Goal: Task Accomplishment & Management: Complete application form

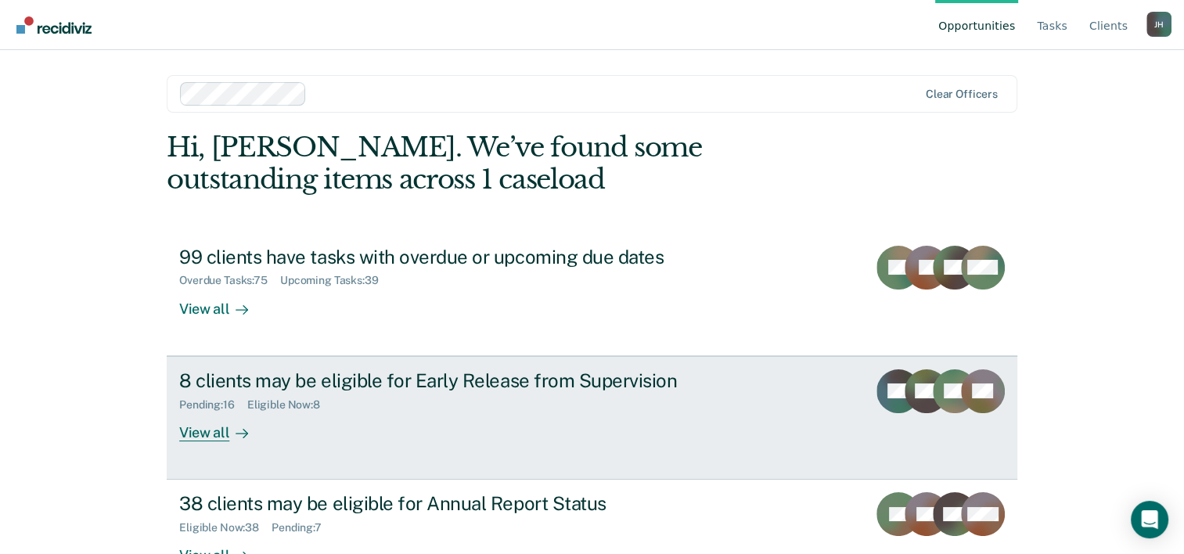
click at [406, 373] on div "8 clients may be eligible for Early Release from Supervision" at bounding box center [453, 380] width 549 height 23
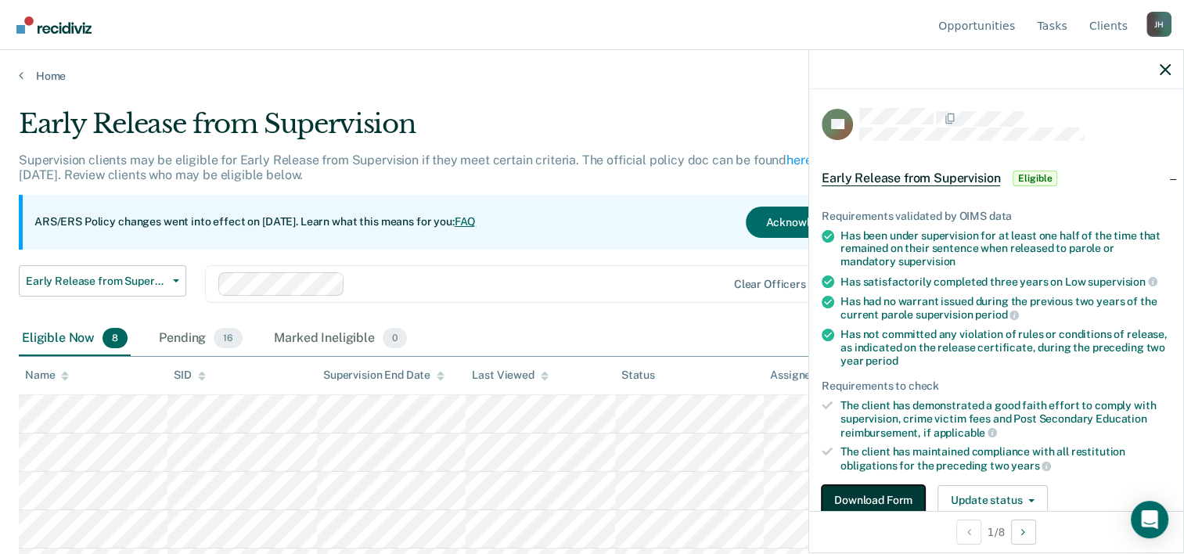
click at [858, 493] on button "Download Form" at bounding box center [873, 500] width 103 height 31
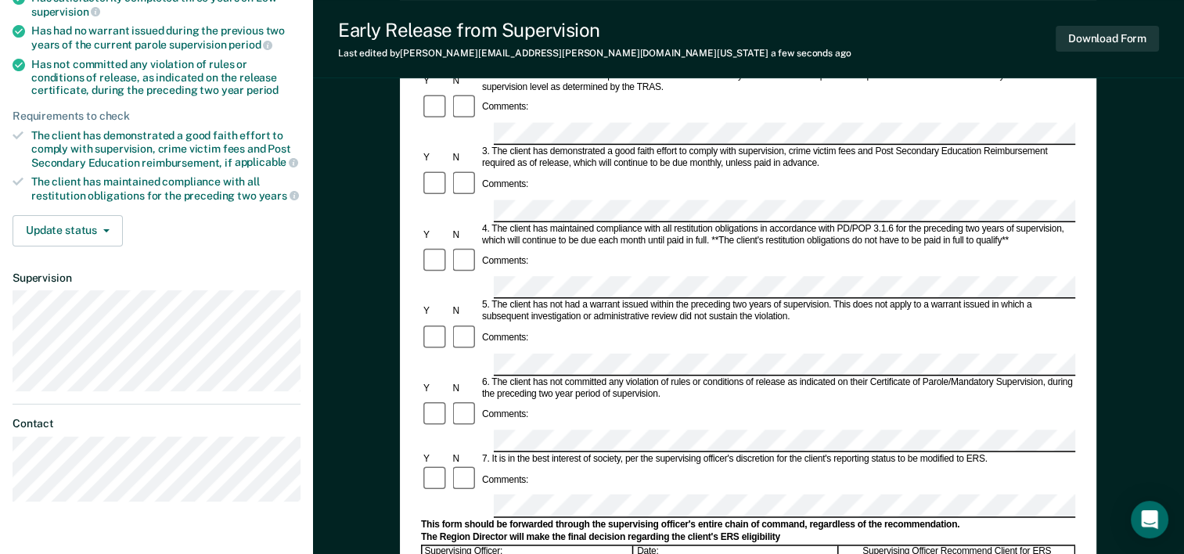
scroll to position [280, 0]
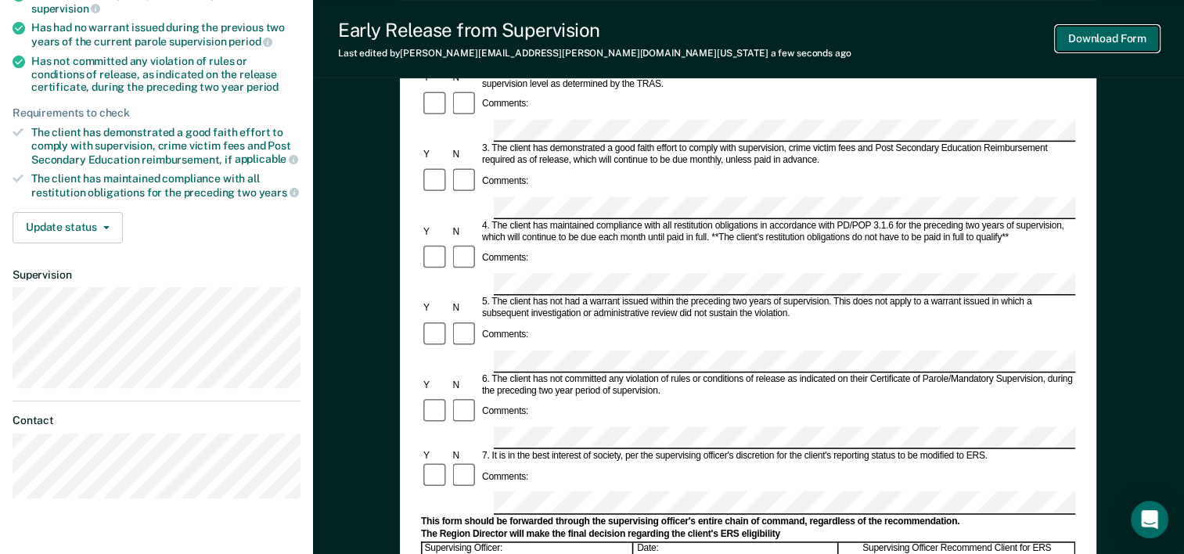
click at [1064, 45] on button "Download Form" at bounding box center [1107, 39] width 103 height 26
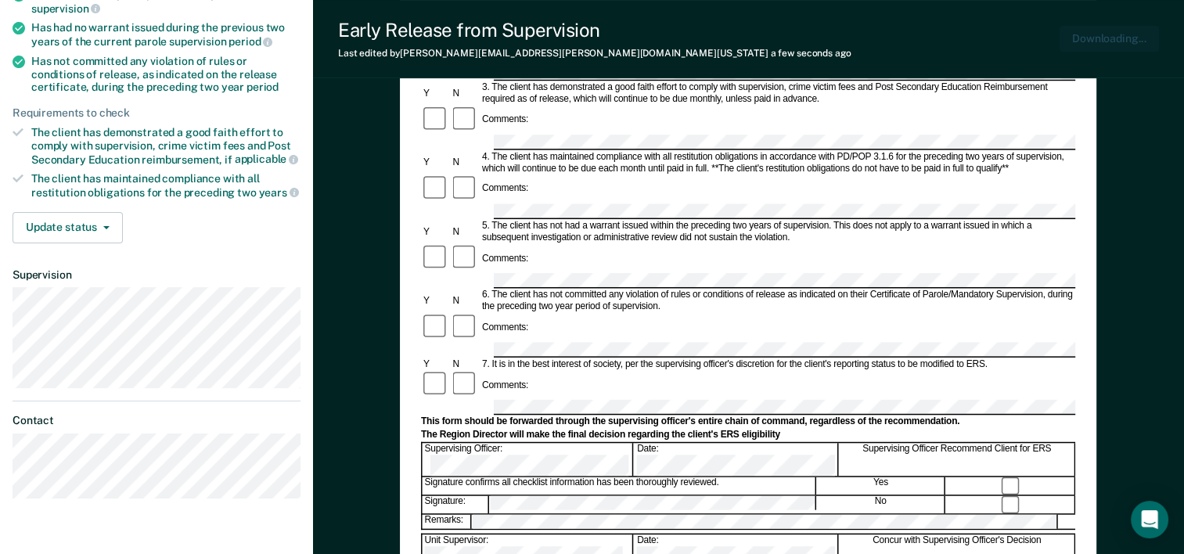
scroll to position [0, 0]
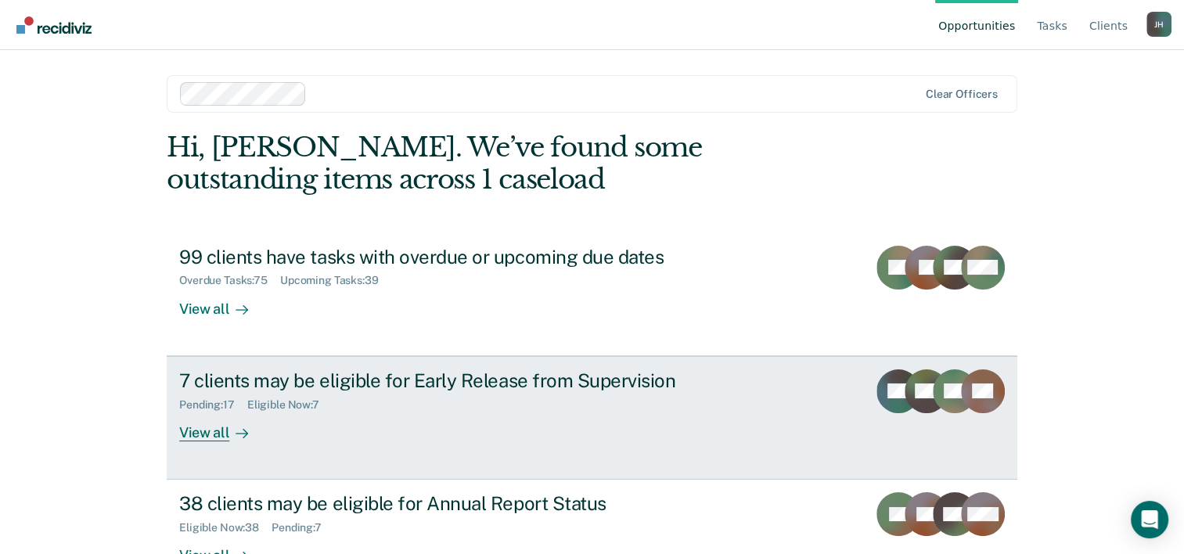
click at [282, 407] on div "Eligible Now : 7" at bounding box center [289, 404] width 85 height 13
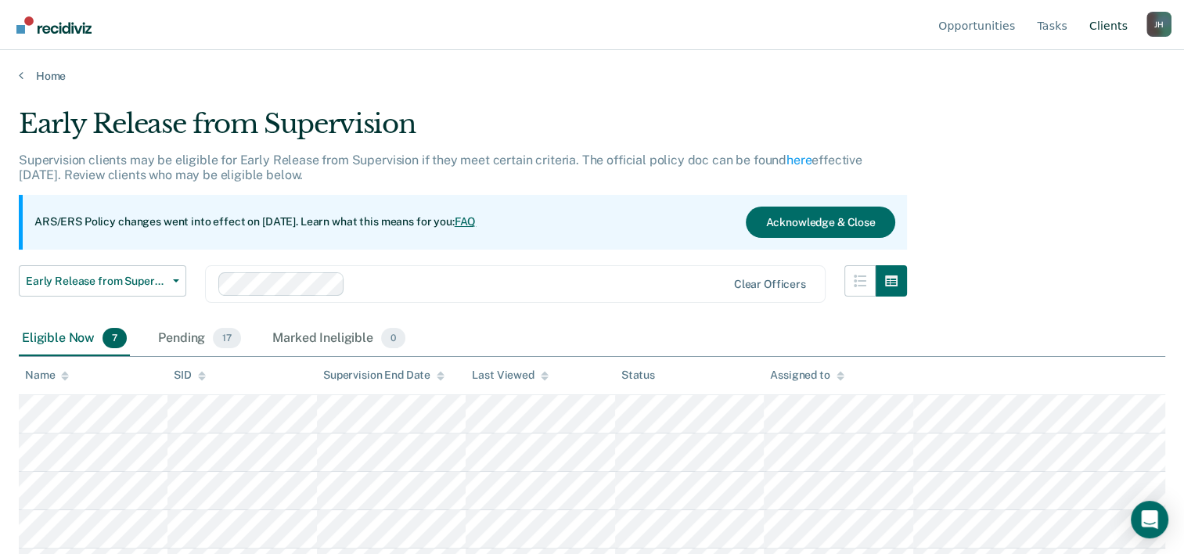
click at [1105, 28] on link "Client s" at bounding box center [1108, 25] width 45 height 50
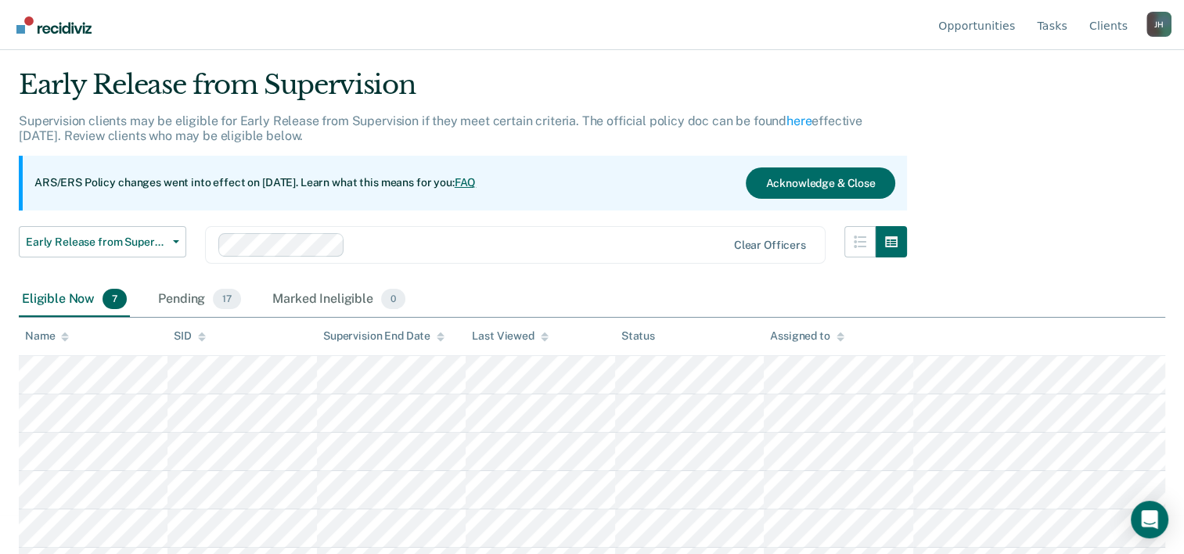
scroll to position [36, 0]
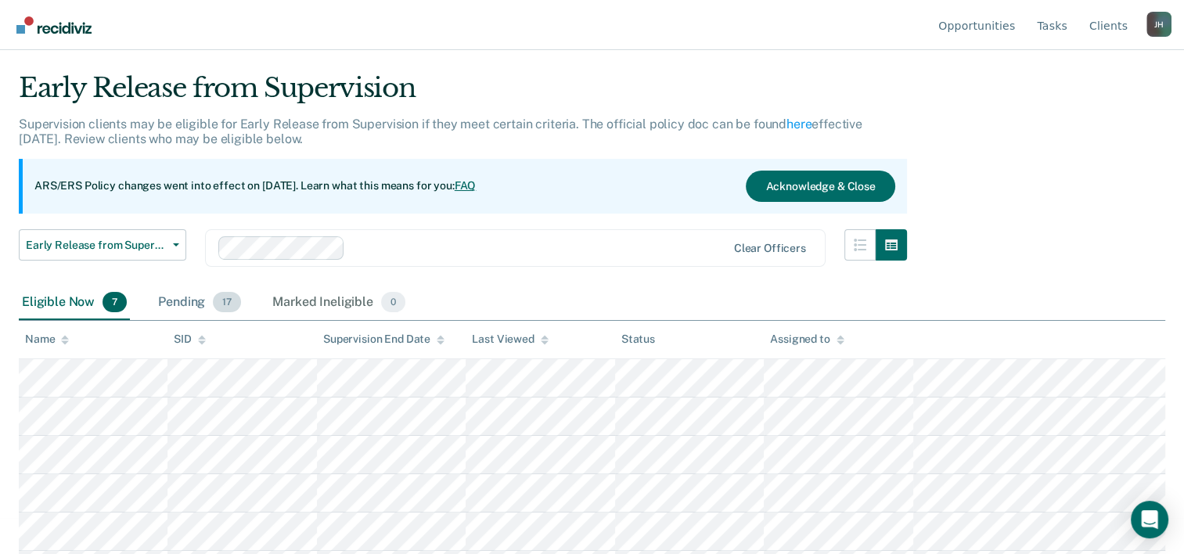
click at [179, 298] on div "Pending 17" at bounding box center [199, 303] width 89 height 34
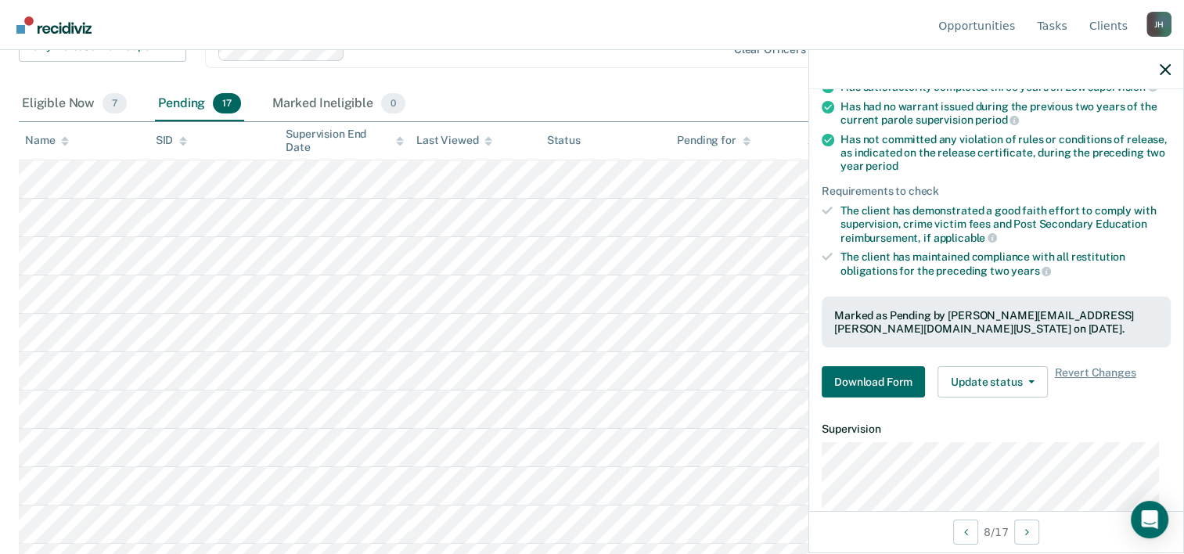
scroll to position [251, 0]
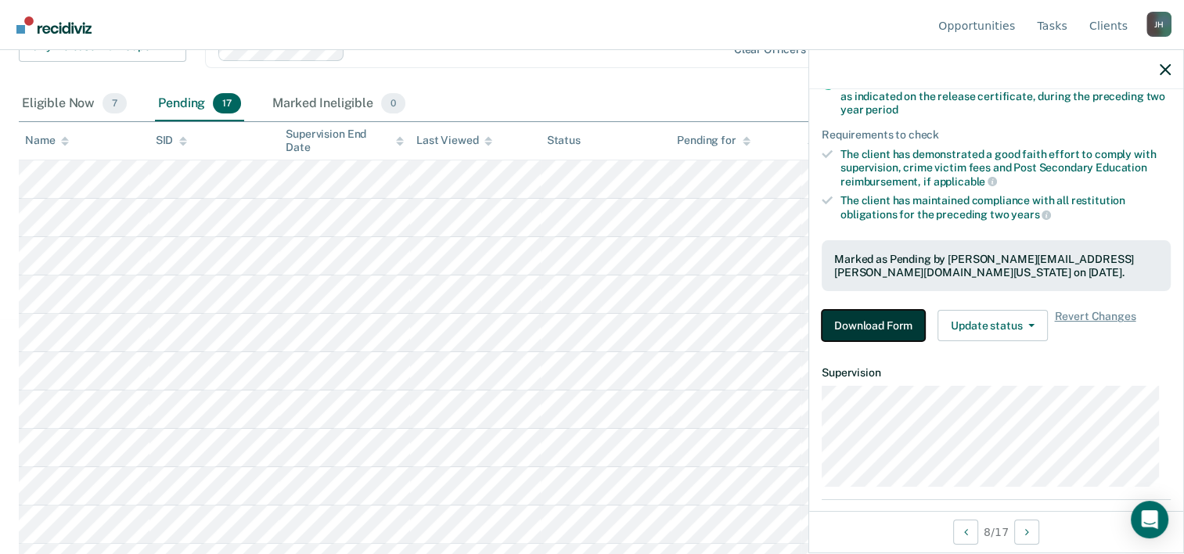
click at [883, 315] on button "Download Form" at bounding box center [873, 325] width 103 height 31
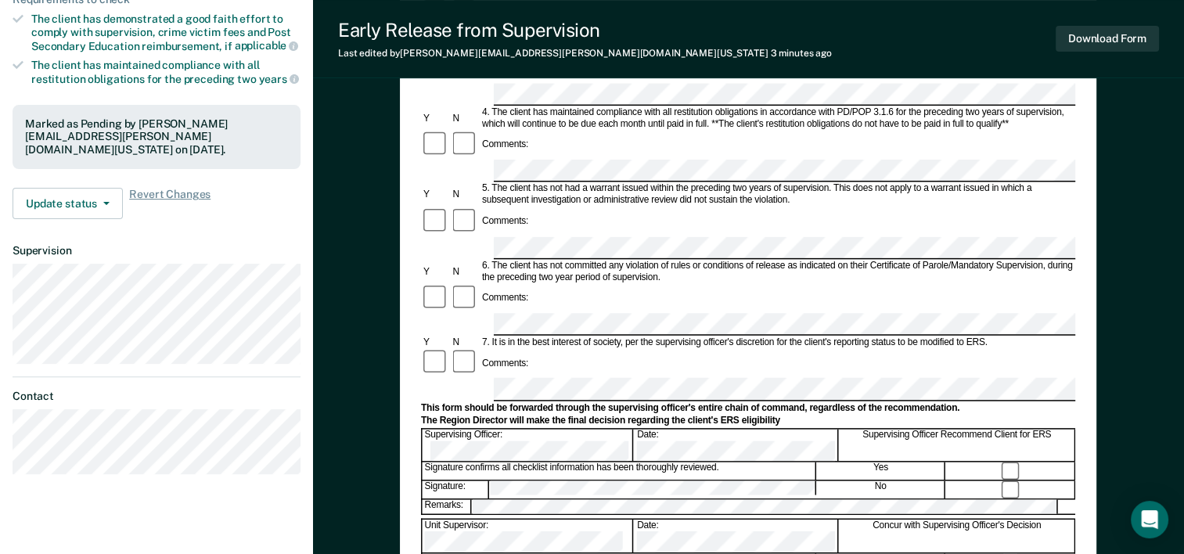
scroll to position [392, 0]
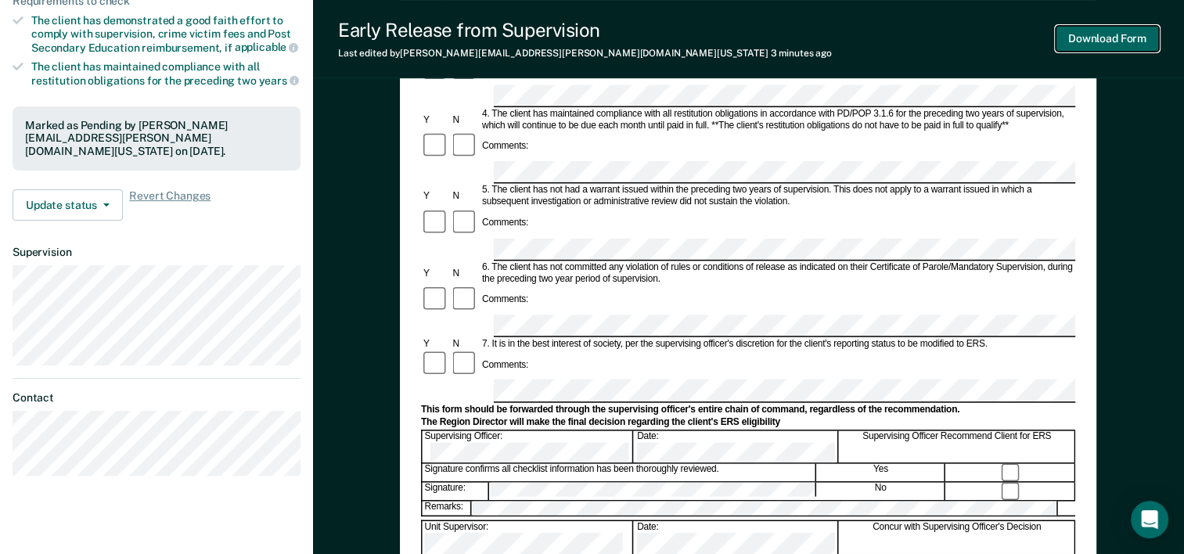
click at [1113, 44] on button "Download Form" at bounding box center [1107, 39] width 103 height 26
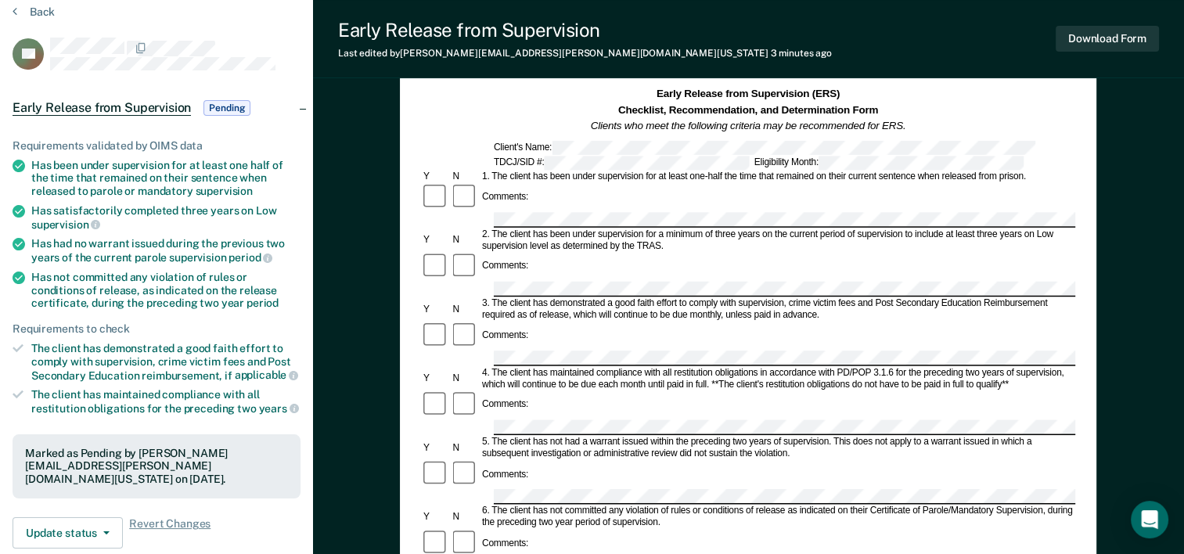
scroll to position [63, 0]
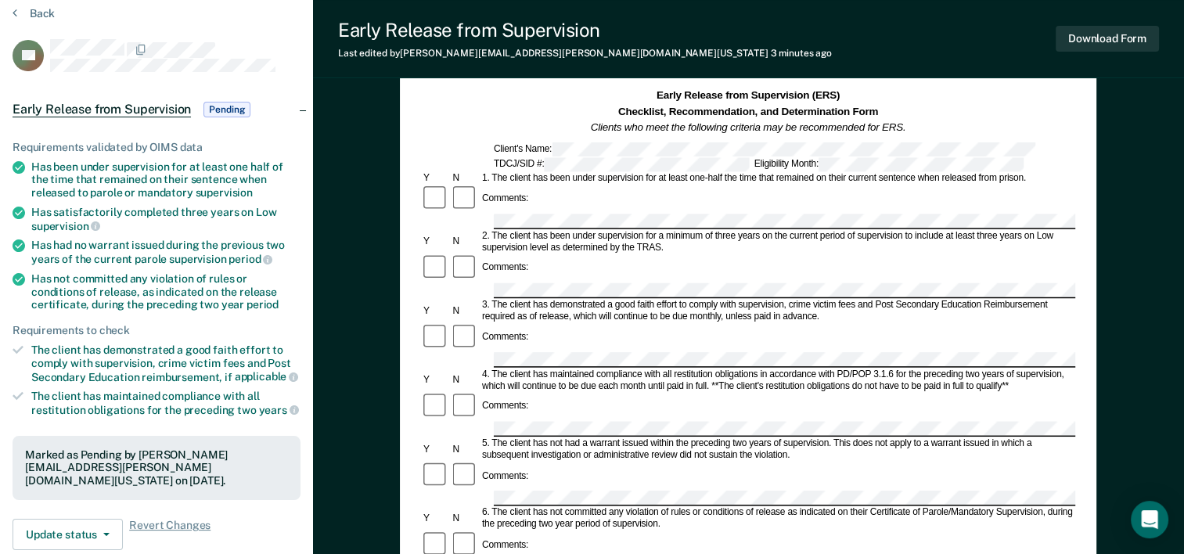
click at [238, 110] on span "Pending" at bounding box center [226, 110] width 47 height 16
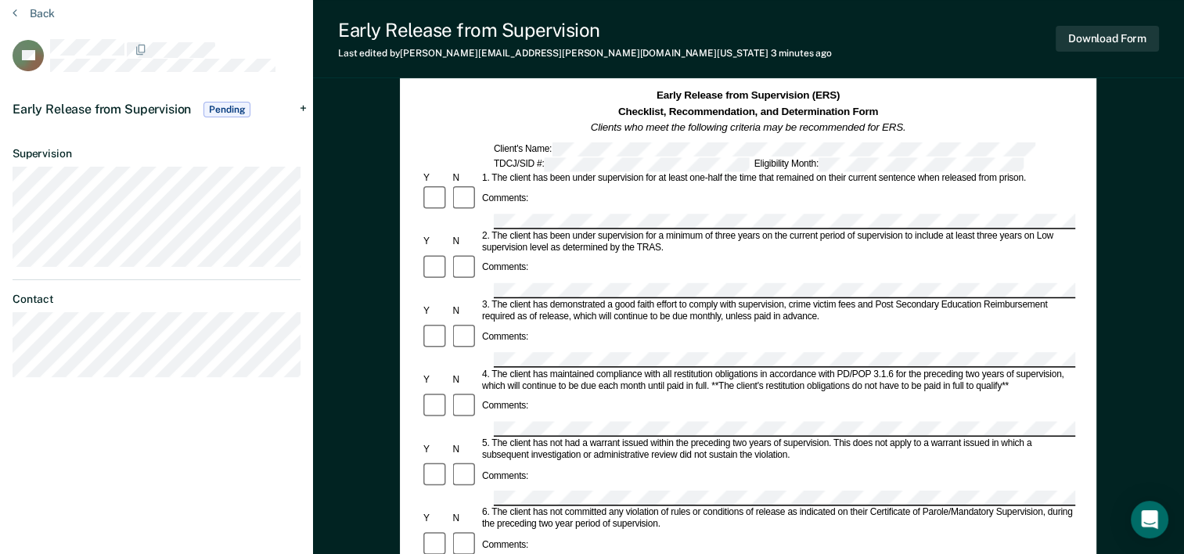
click at [238, 110] on span "Pending" at bounding box center [226, 110] width 47 height 16
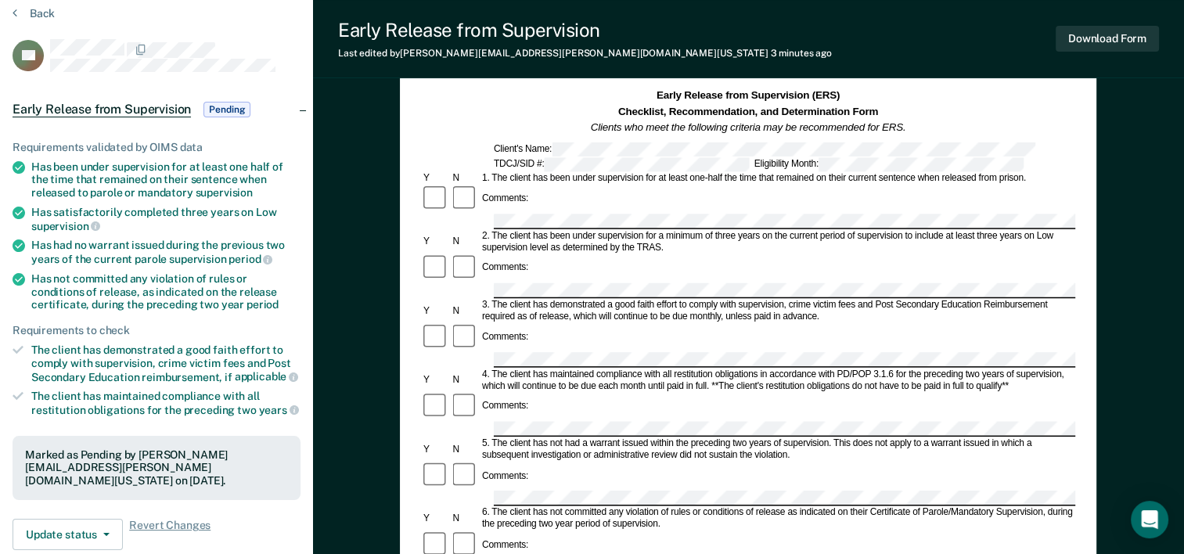
click at [238, 110] on span "Pending" at bounding box center [226, 110] width 47 height 16
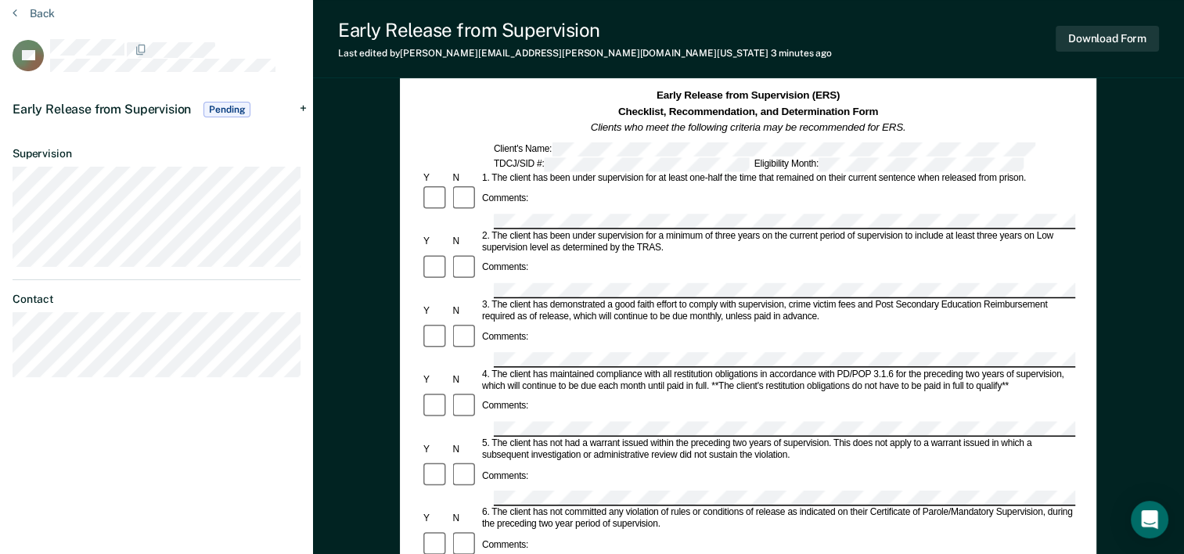
click at [238, 110] on span "Pending" at bounding box center [226, 110] width 47 height 16
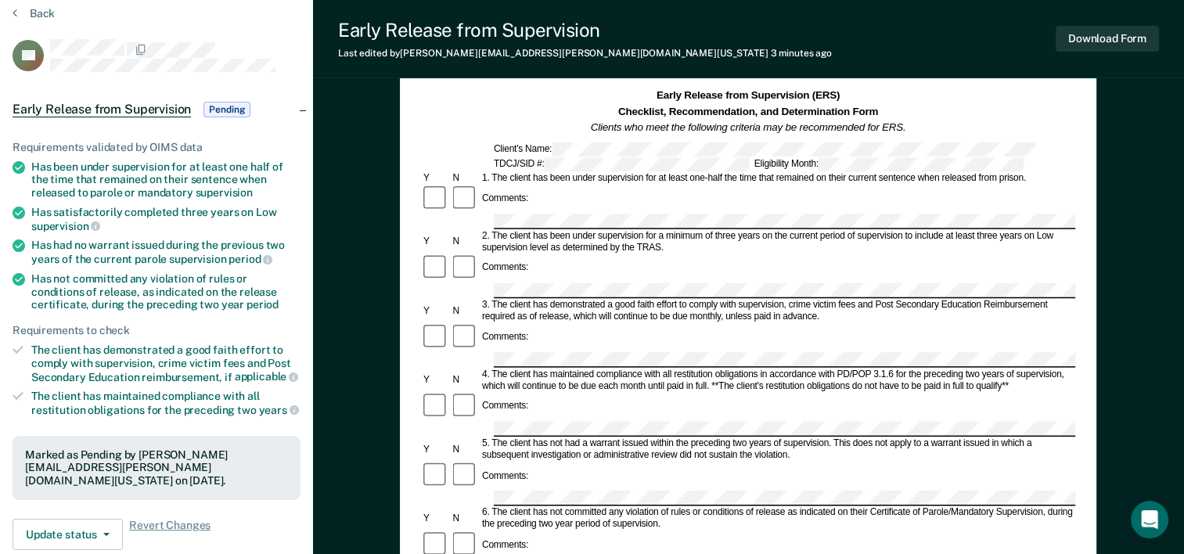
click at [238, 110] on span "Pending" at bounding box center [226, 110] width 47 height 16
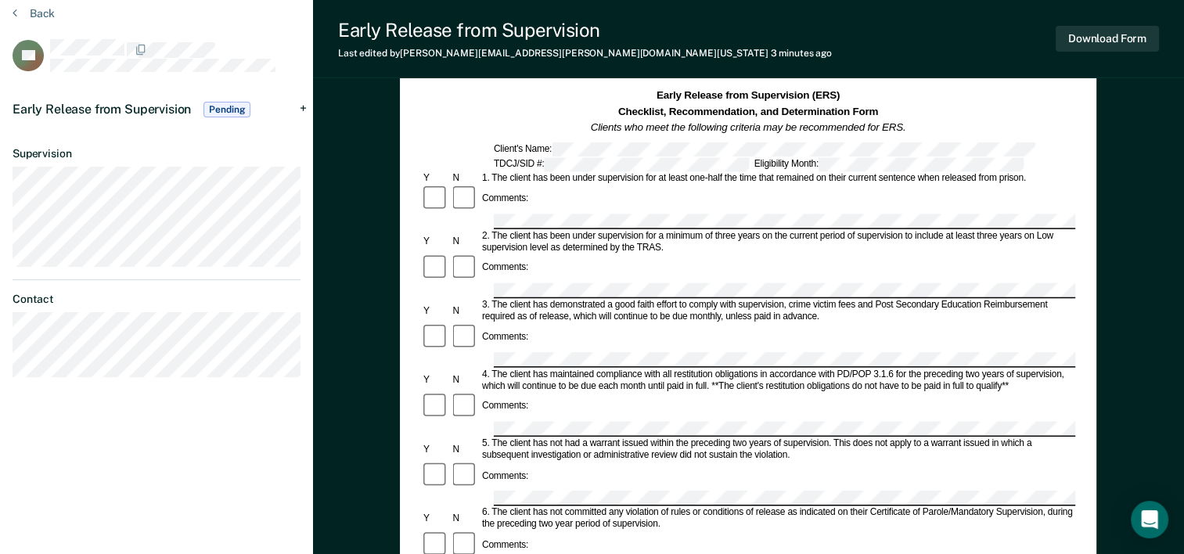
click at [238, 110] on span "Pending" at bounding box center [226, 110] width 47 height 16
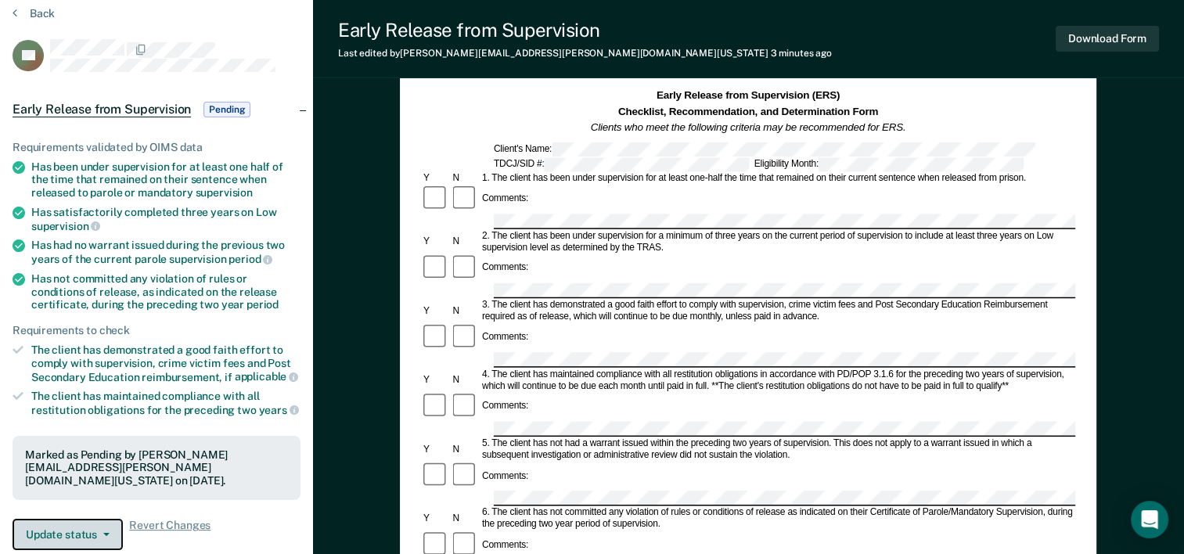
click at [67, 521] on button "Update status" at bounding box center [68, 534] width 110 height 31
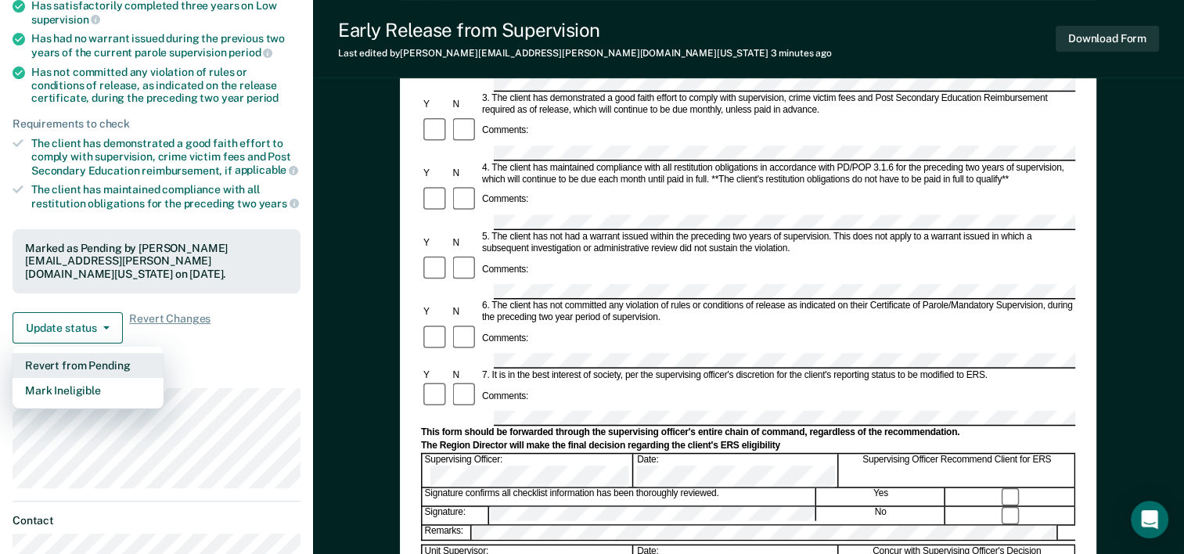
scroll to position [273, 0]
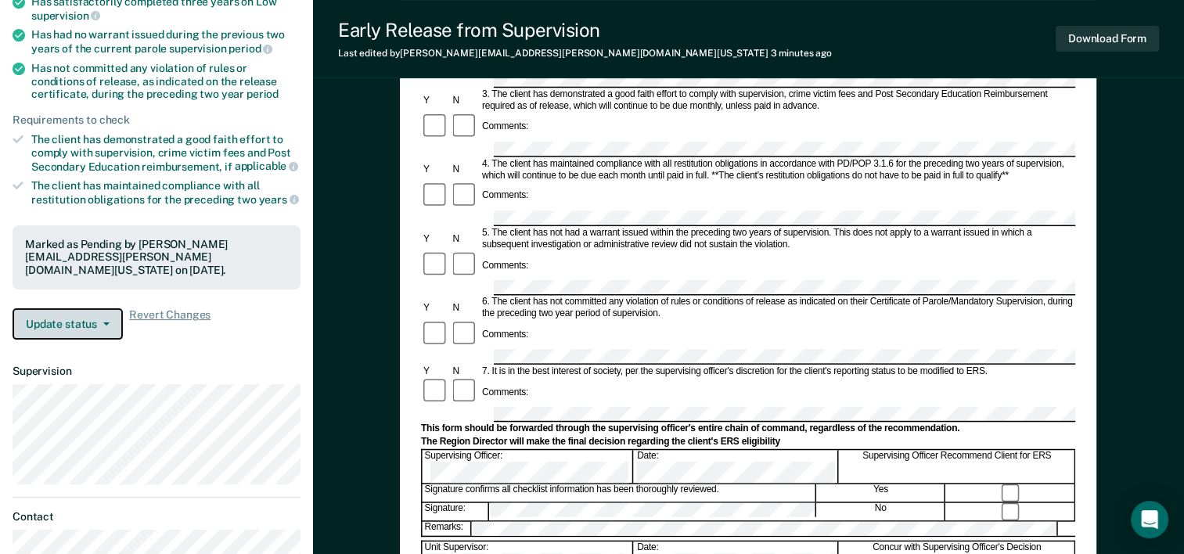
click at [107, 311] on button "Update status" at bounding box center [68, 323] width 110 height 31
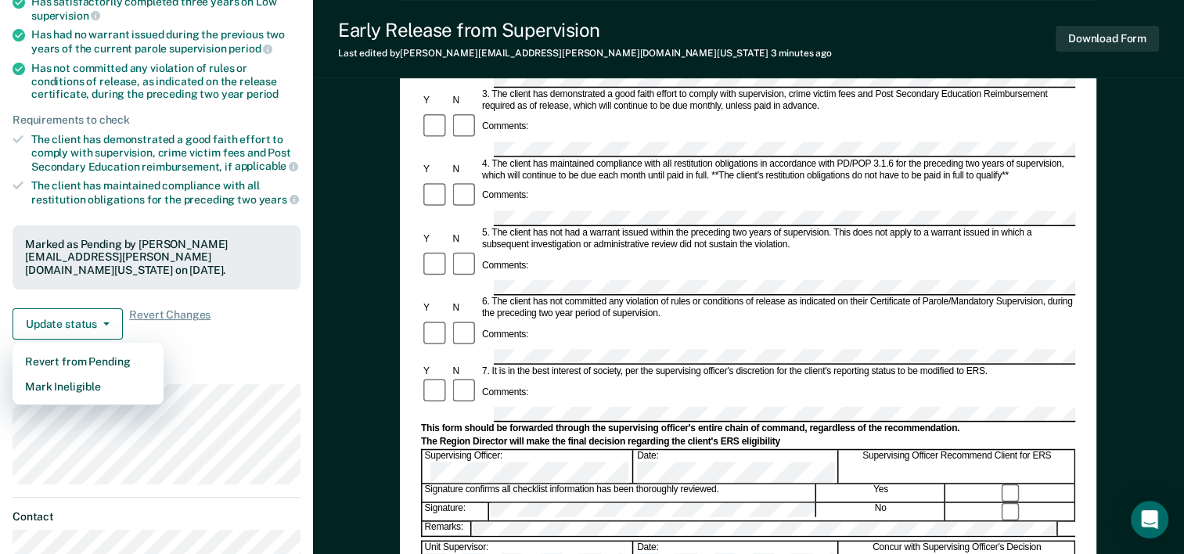
click at [209, 344] on article "TB Early Release from Supervision Pending Requirements validated by OIMS data H…" at bounding box center [157, 212] width 288 height 767
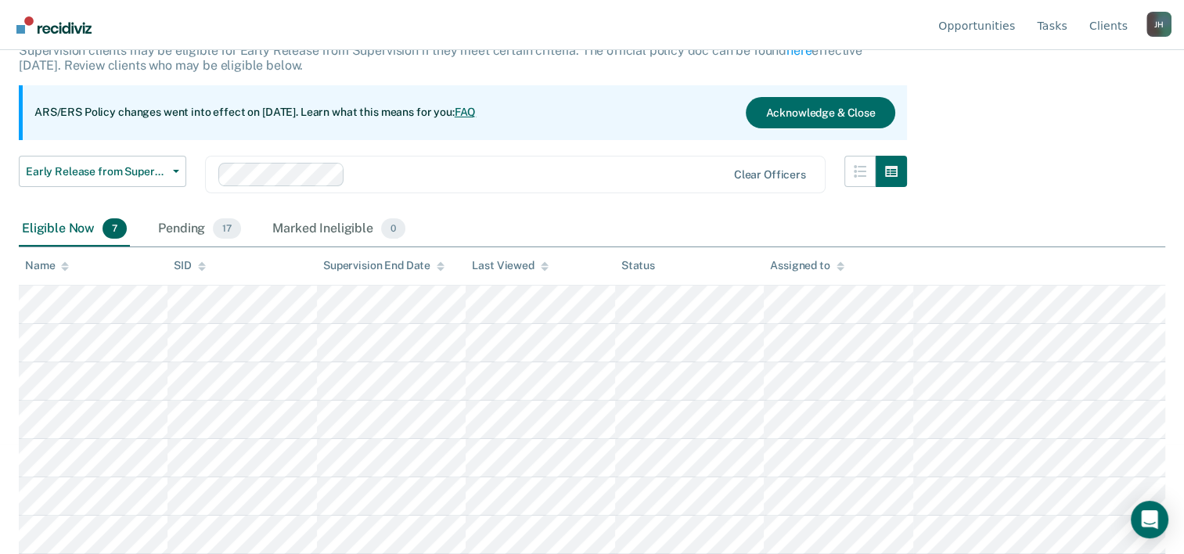
scroll to position [108, 0]
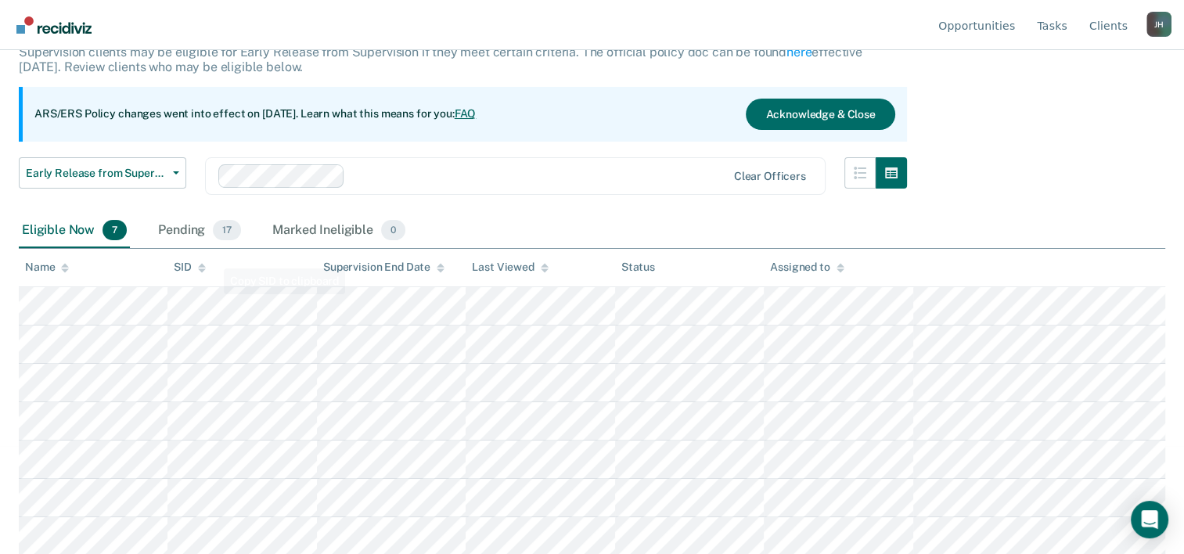
click at [650, 272] on div "Status" at bounding box center [638, 267] width 34 height 13
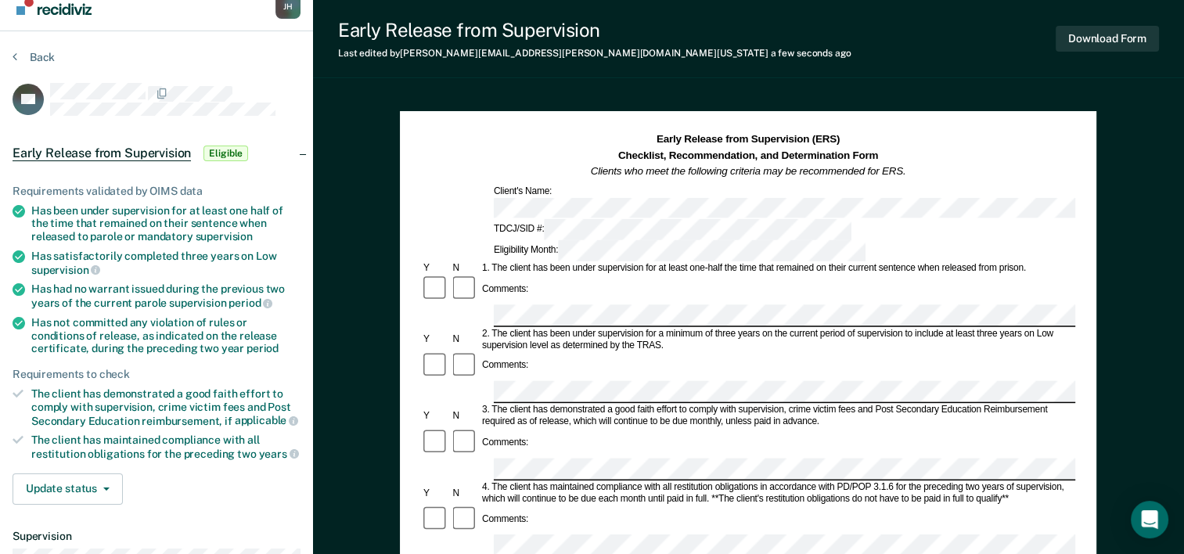
scroll to position [18, 0]
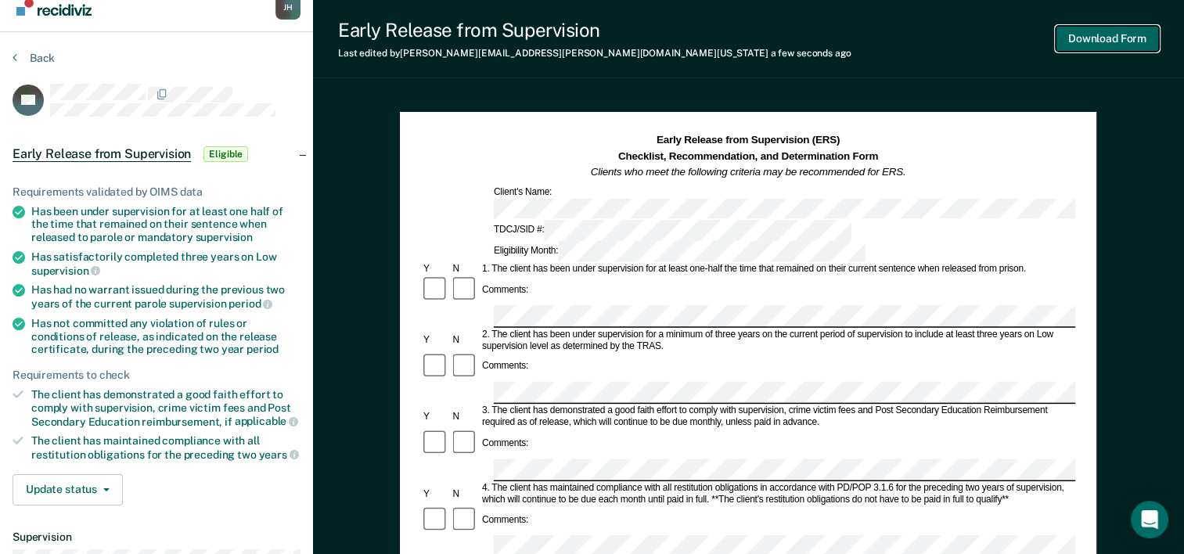
click at [1119, 47] on button "Download Form" at bounding box center [1107, 39] width 103 height 26
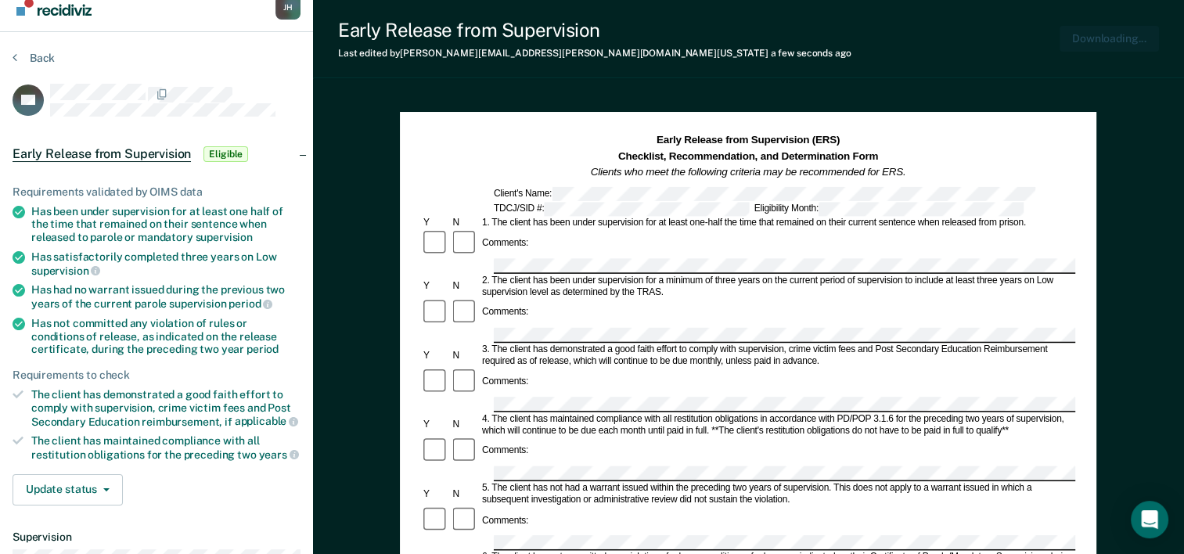
scroll to position [0, 0]
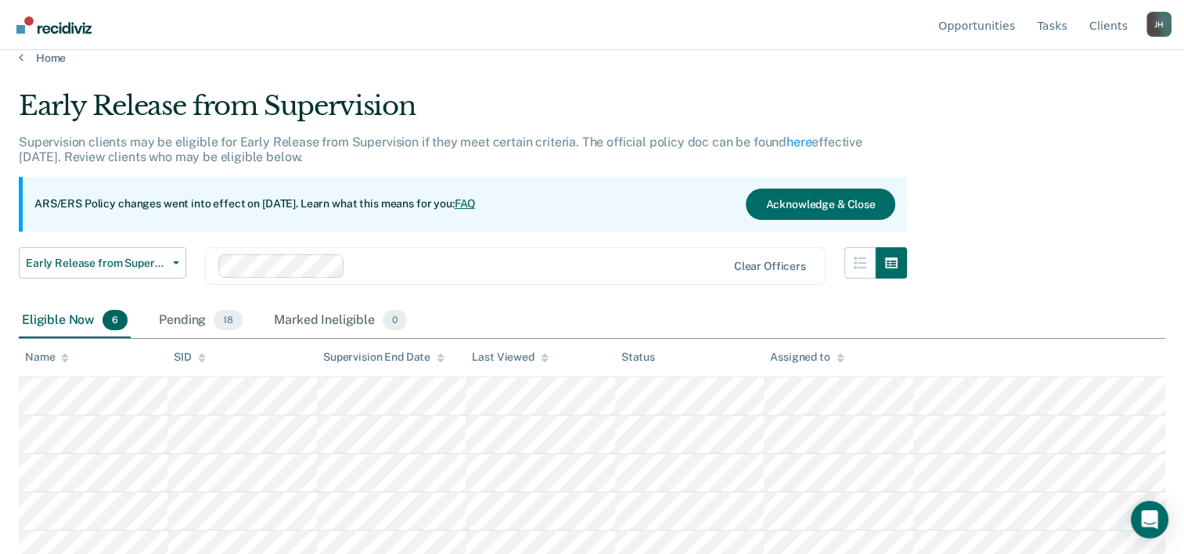
scroll to position [69, 0]
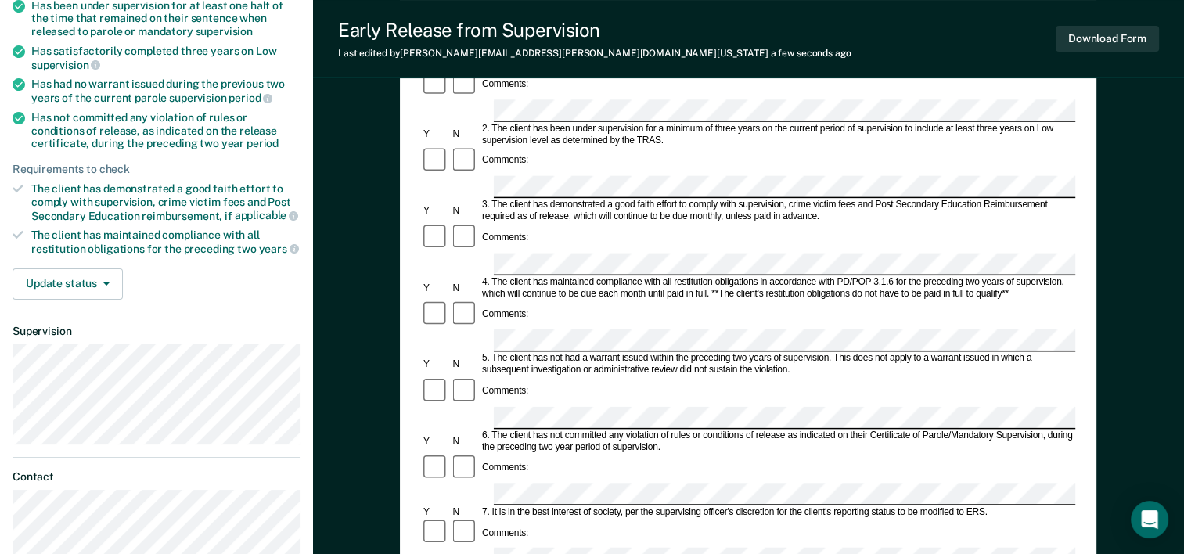
scroll to position [229, 0]
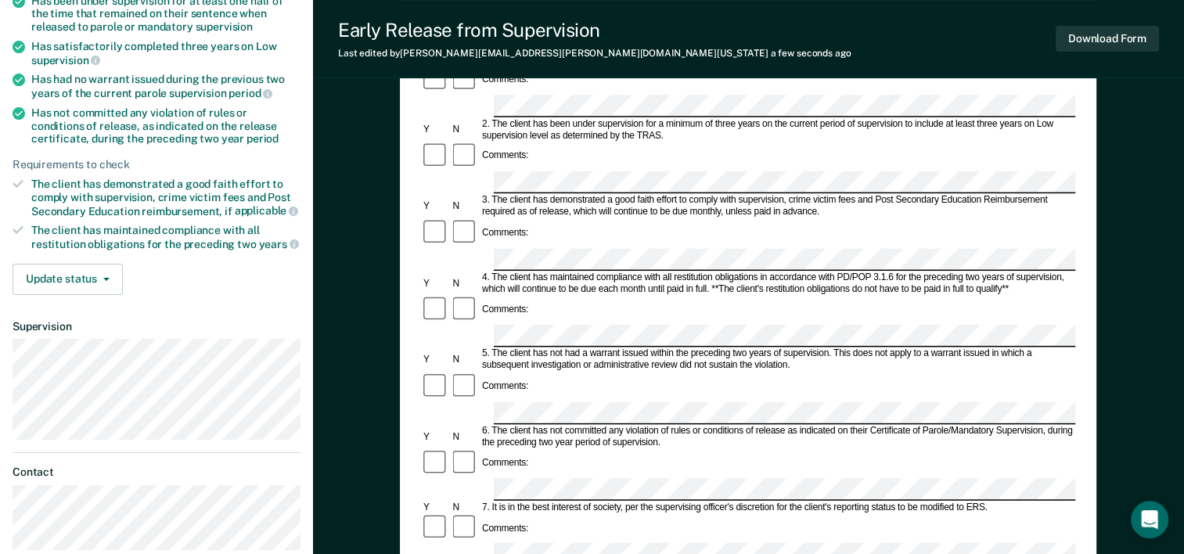
click at [523, 513] on div "Comments:" at bounding box center [748, 528] width 654 height 30
click at [1078, 41] on button "Download Form" at bounding box center [1107, 39] width 103 height 26
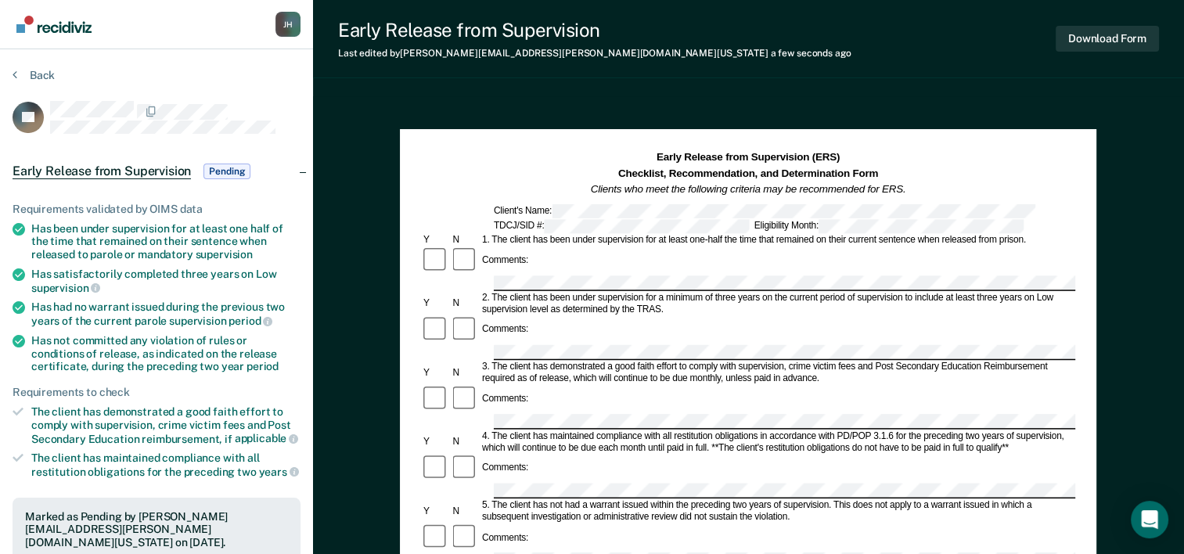
scroll to position [0, 0]
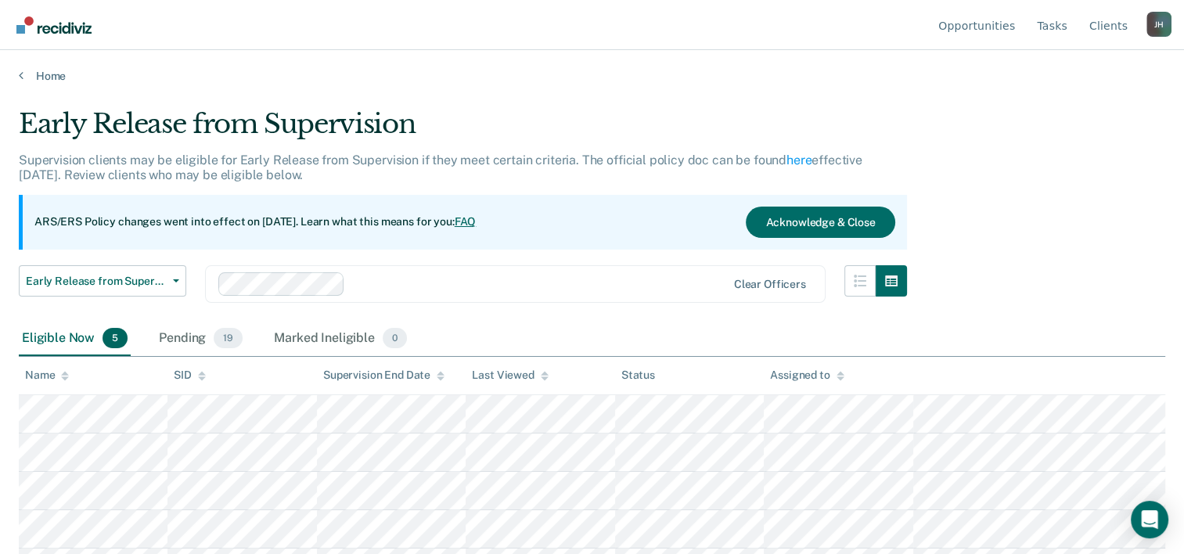
scroll to position [31, 0]
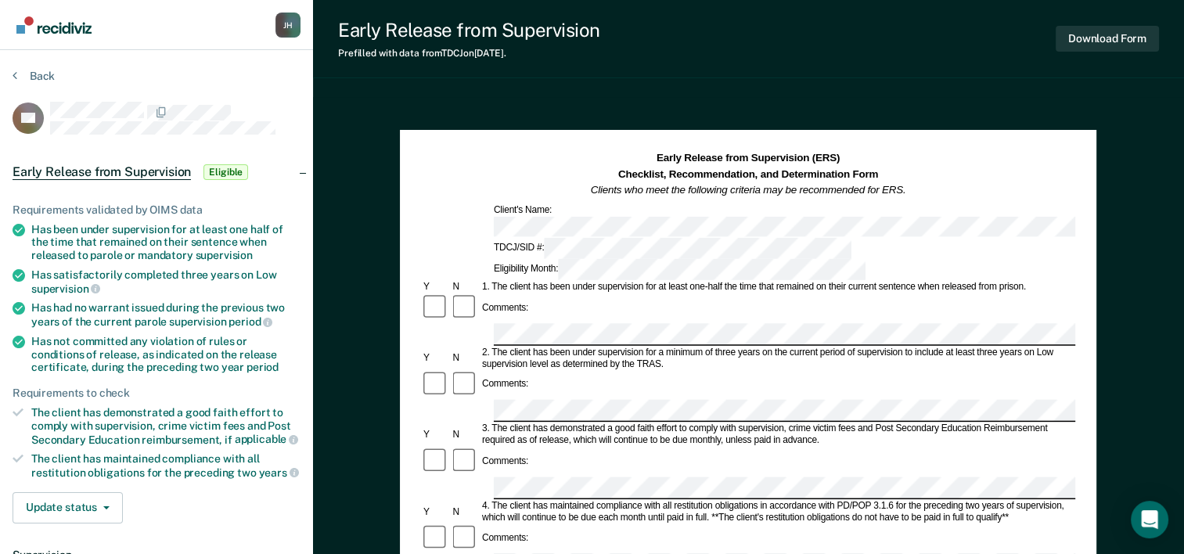
click at [554, 293] on div "Comments:" at bounding box center [748, 308] width 654 height 30
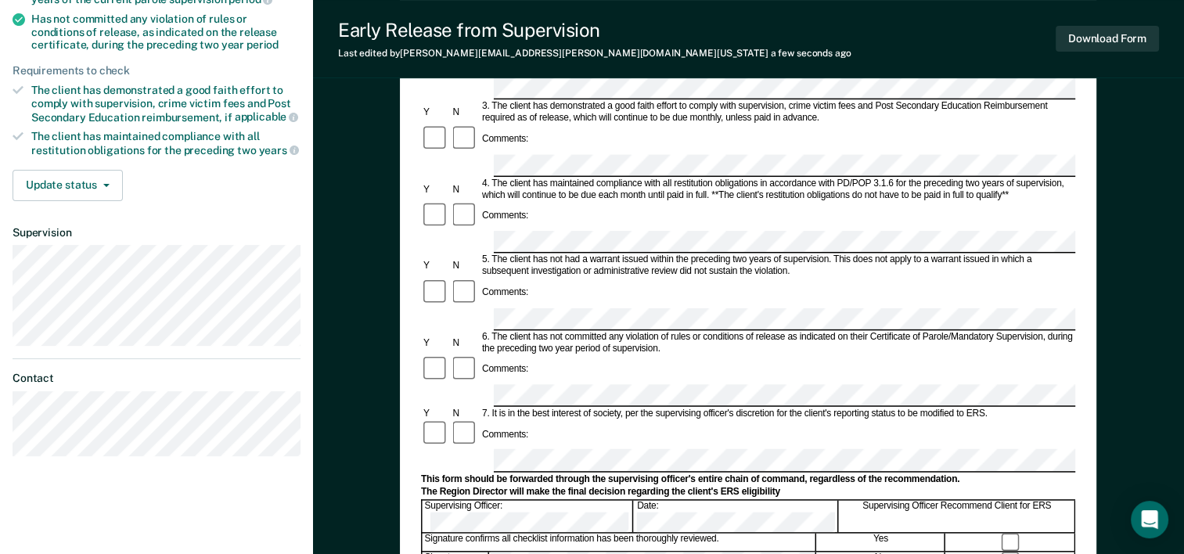
scroll to position [333, 0]
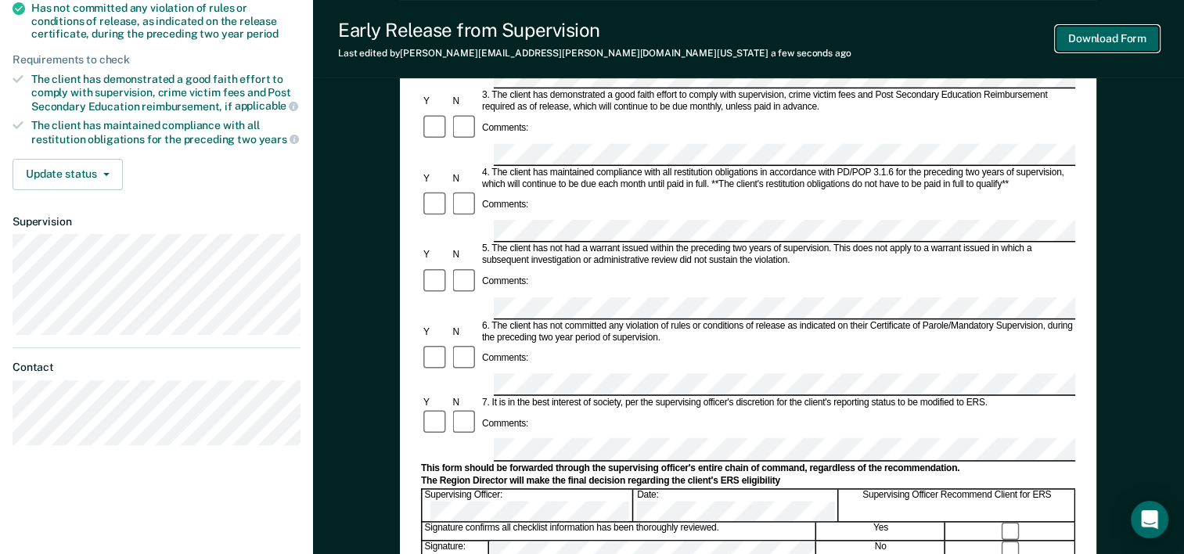
click at [1077, 38] on button "Download Form" at bounding box center [1107, 39] width 103 height 26
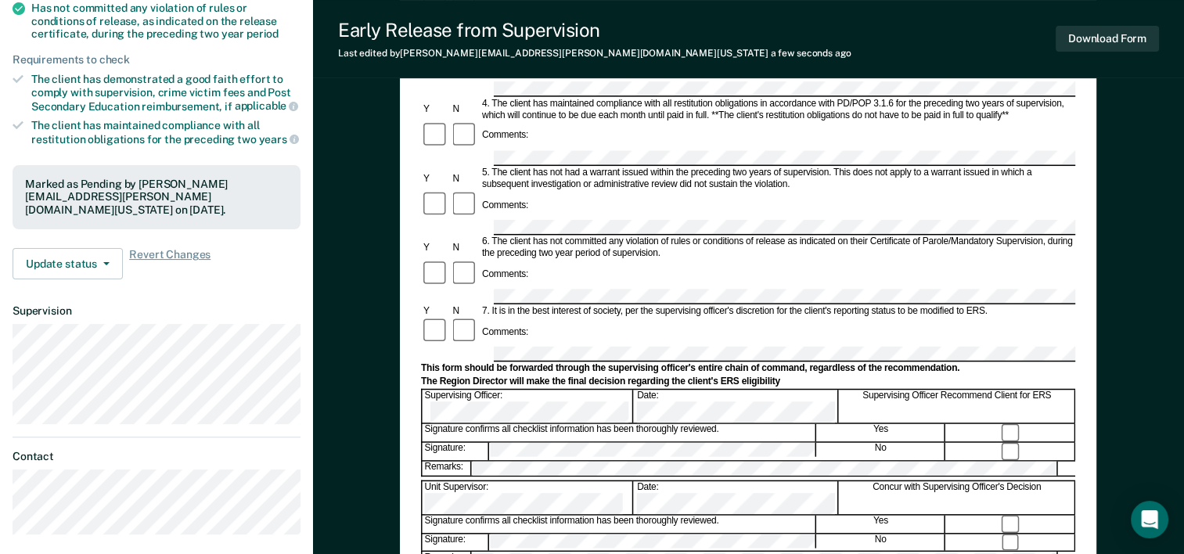
scroll to position [0, 0]
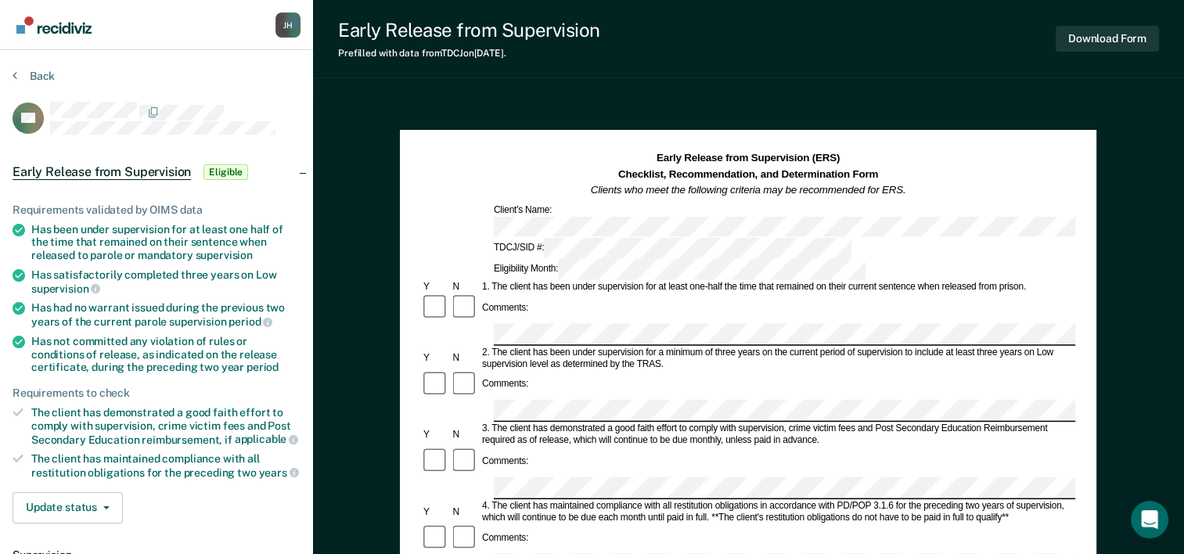
click at [535, 293] on div "Comments:" at bounding box center [748, 308] width 654 height 30
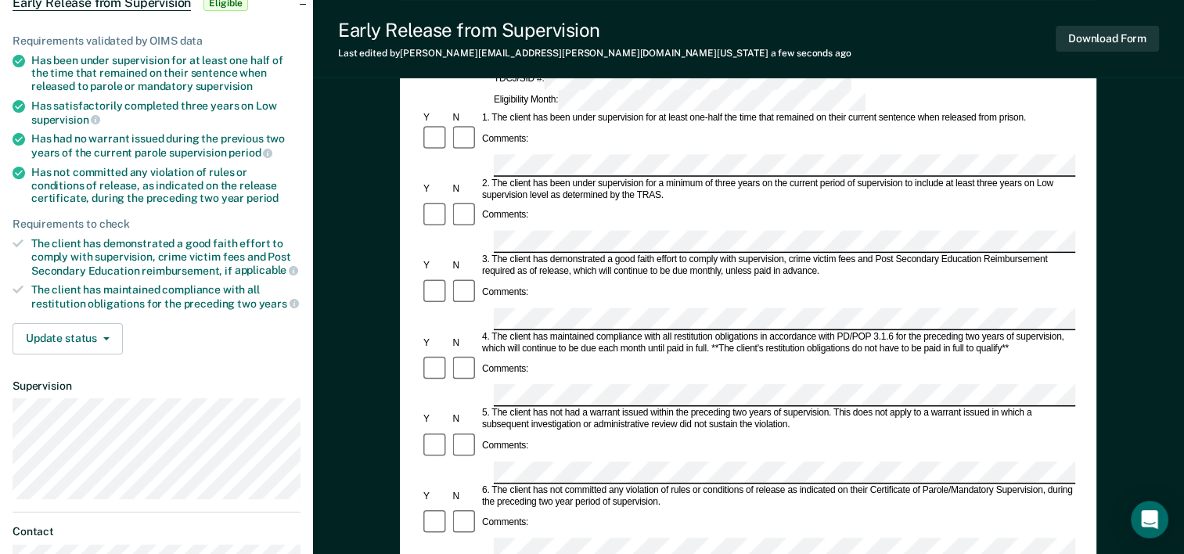
scroll to position [185, 0]
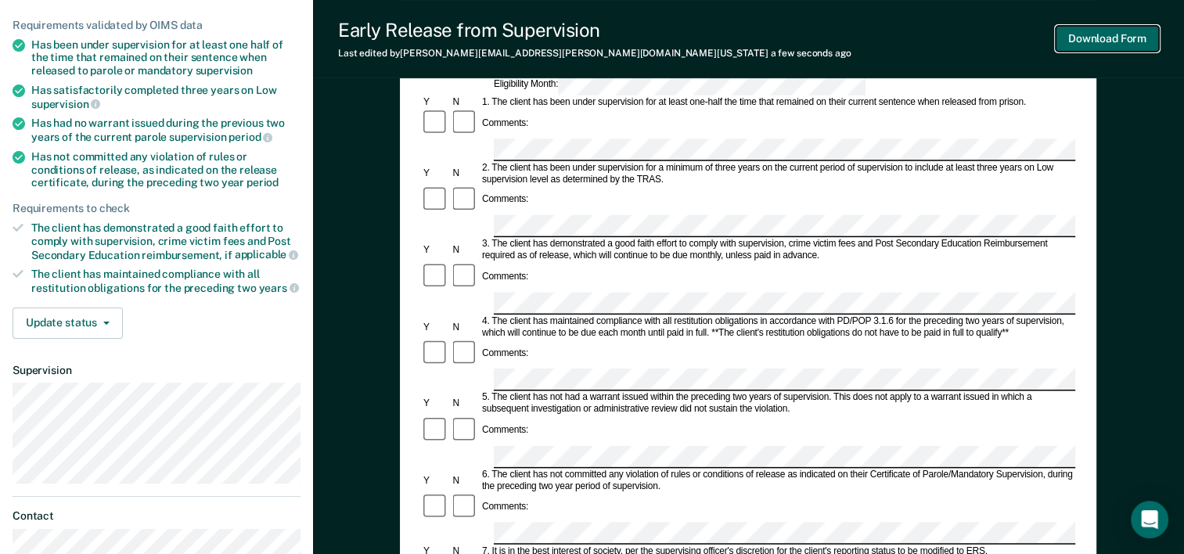
click at [1088, 44] on button "Download Form" at bounding box center [1107, 39] width 103 height 26
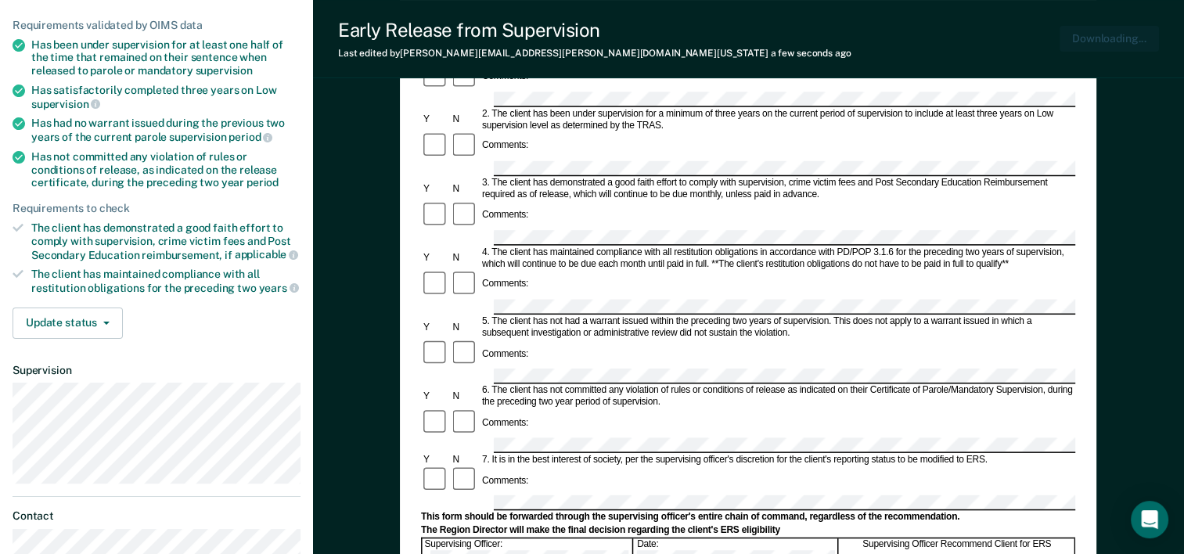
scroll to position [0, 0]
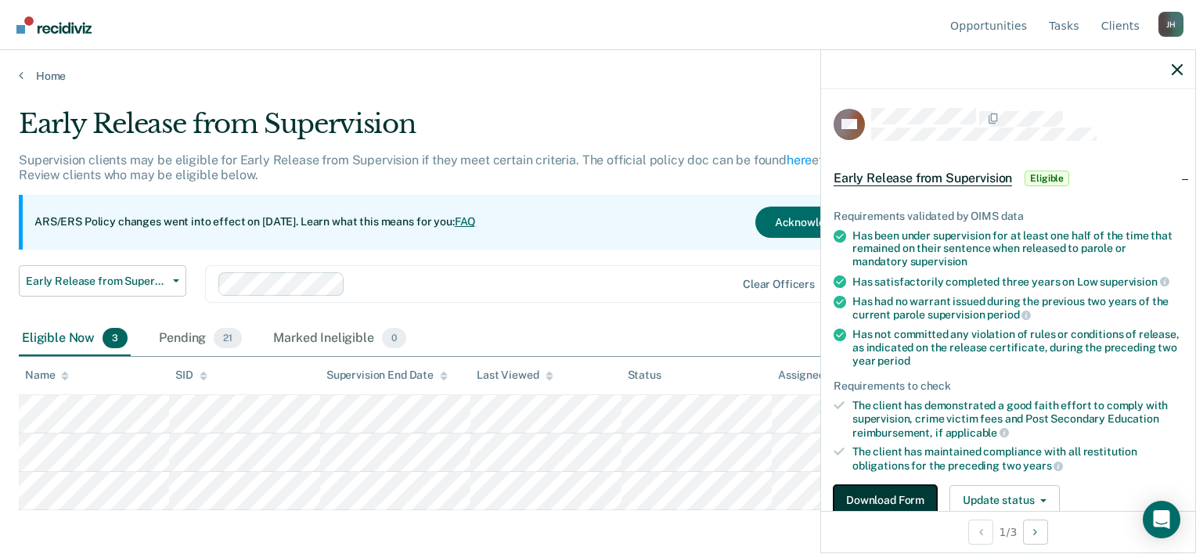
click at [857, 491] on button "Download Form" at bounding box center [884, 500] width 103 height 31
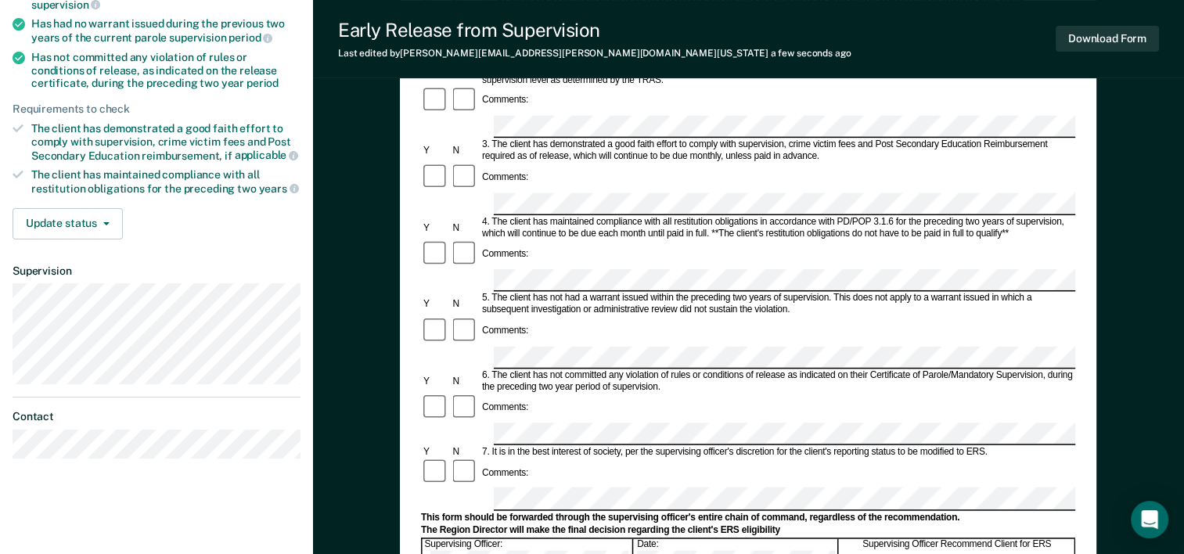
scroll to position [287, 0]
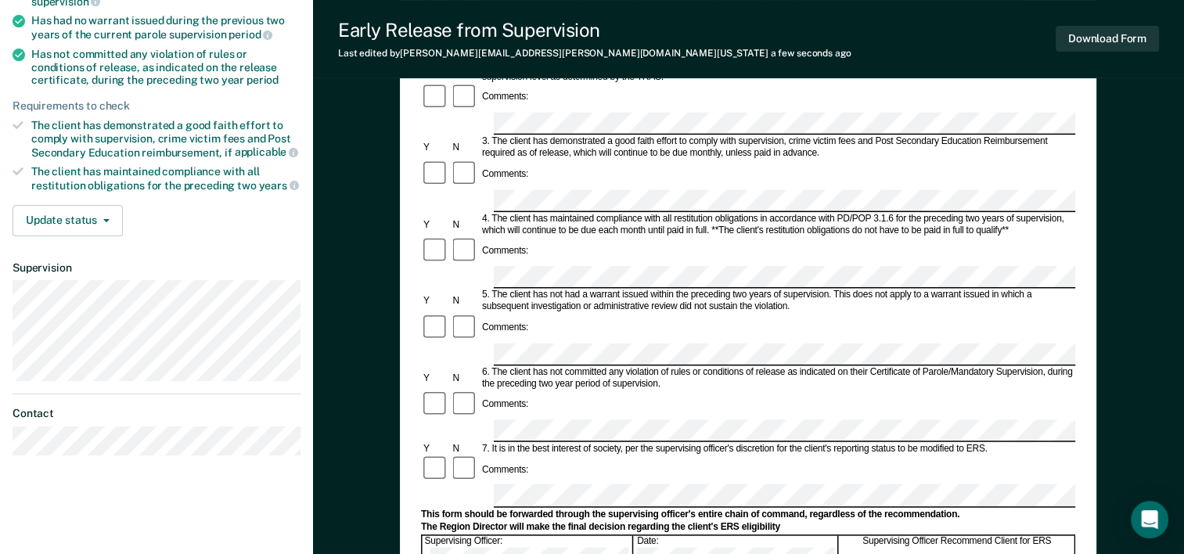
click at [525, 455] on div "Comments:" at bounding box center [748, 470] width 654 height 30
click at [1010, 535] on div "Supervising Officer Recommend Client for ERS" at bounding box center [958, 551] width 236 height 33
click at [1095, 50] on button "Download Form" at bounding box center [1107, 39] width 103 height 26
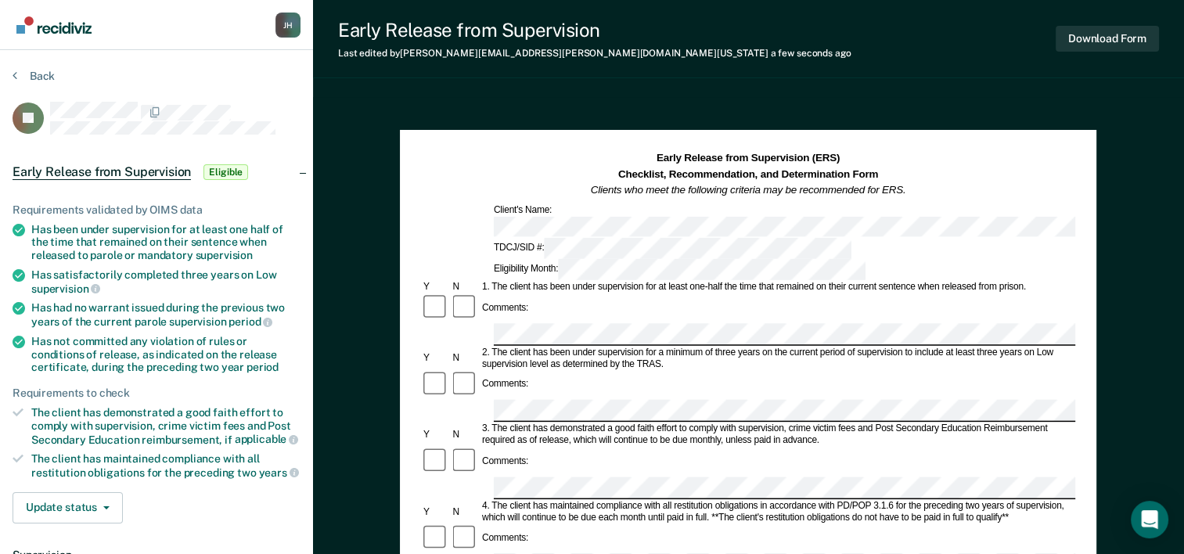
click at [571, 500] on div "4. The client has maintained compliance with all restitution obligations in acc…" at bounding box center [778, 511] width 596 height 23
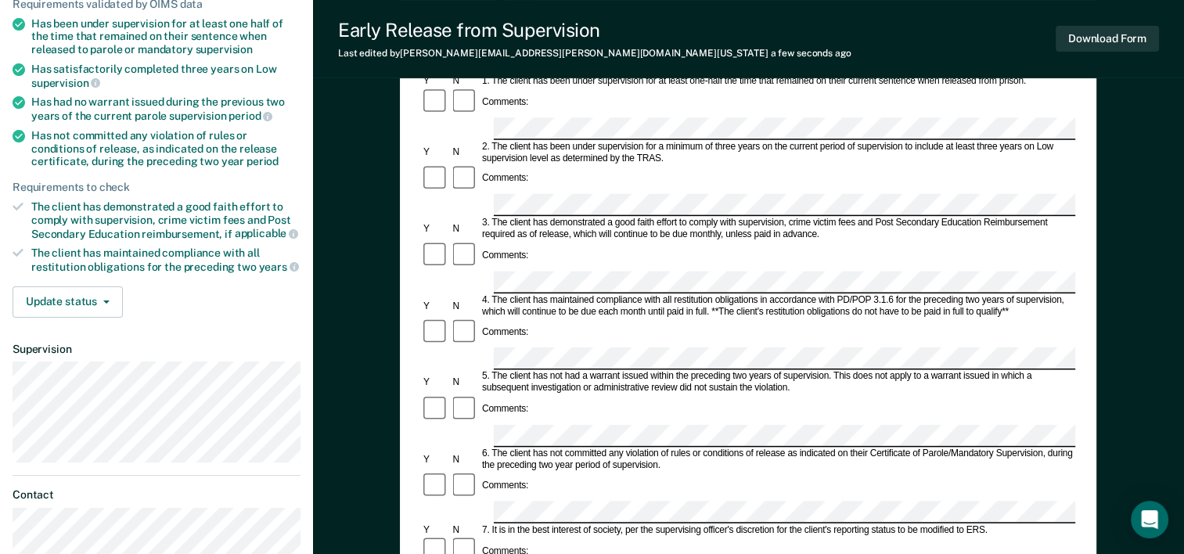
scroll to position [207, 0]
click at [560, 524] on div "7. It is in the best interest of society, per the supervising officer's discret…" at bounding box center [778, 530] width 596 height 12
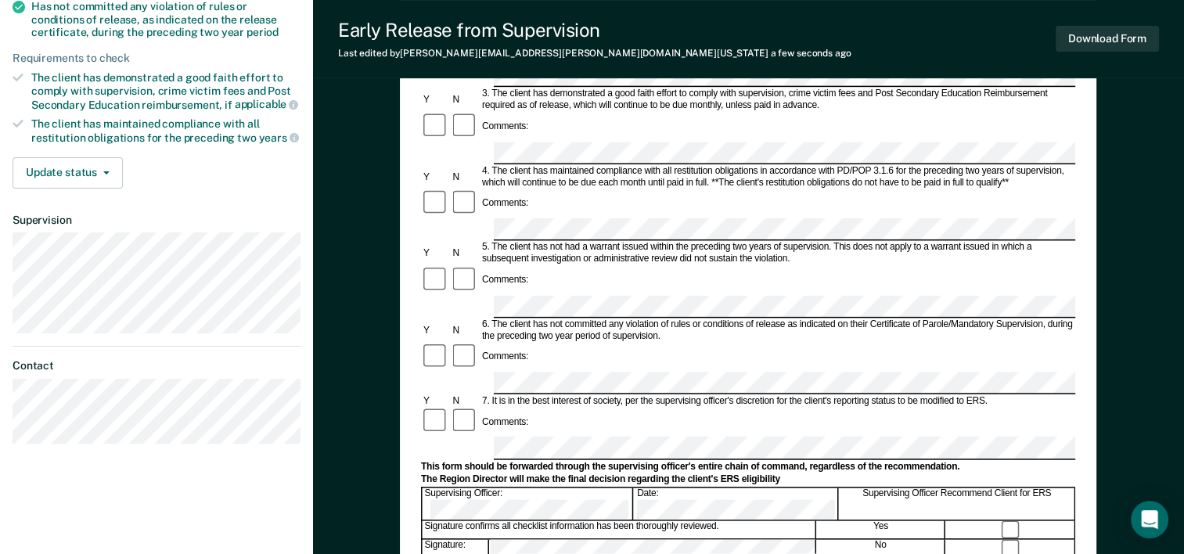
scroll to position [332, 0]
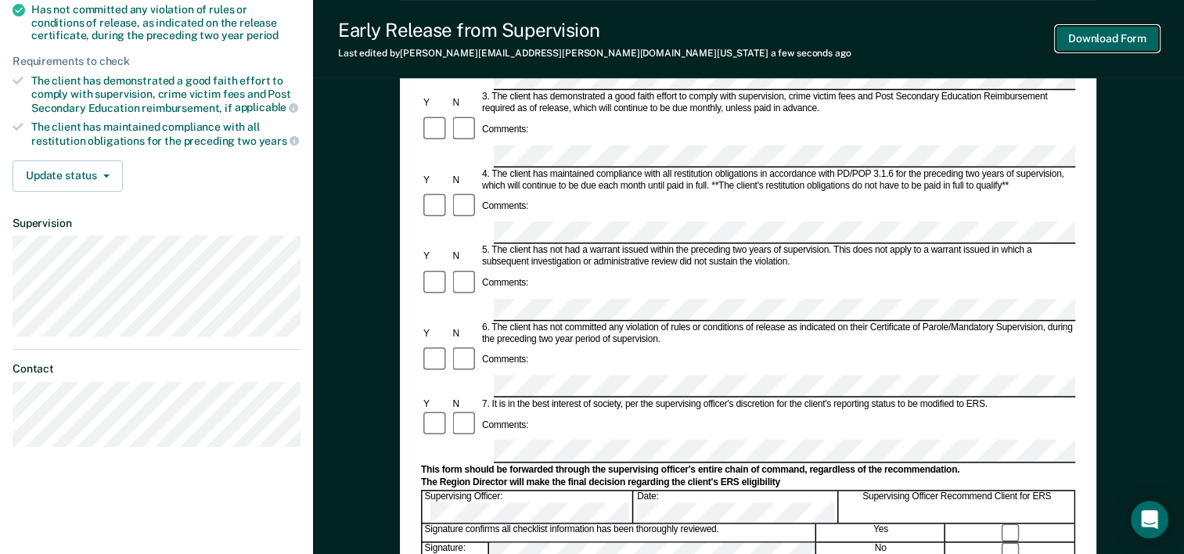
click at [1067, 40] on button "Download Form" at bounding box center [1107, 39] width 103 height 26
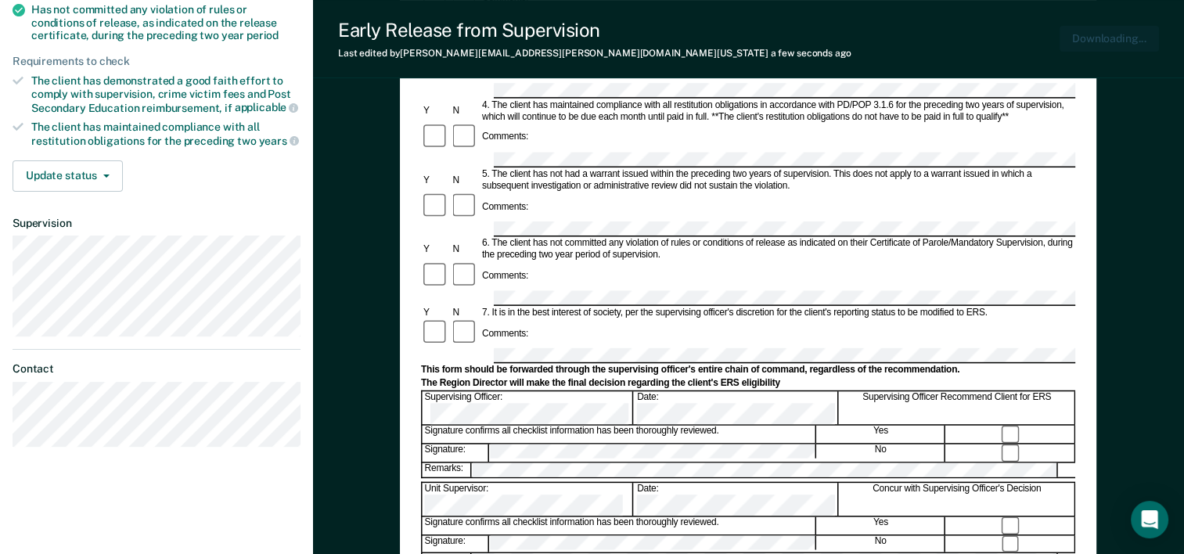
scroll to position [0, 0]
